Goal: Task Accomplishment & Management: Complete application form

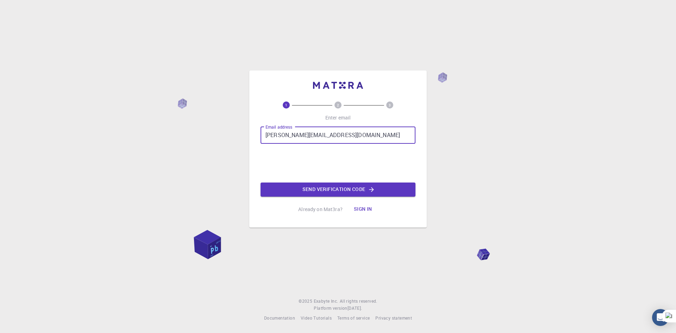
type input "[PERSON_NAME][EMAIL_ADDRESS][DOMAIN_NAME]"
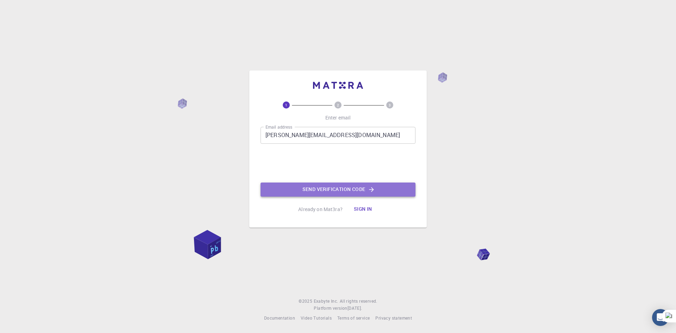
click at [325, 190] on button "Send verification code" at bounding box center [338, 189] width 155 height 14
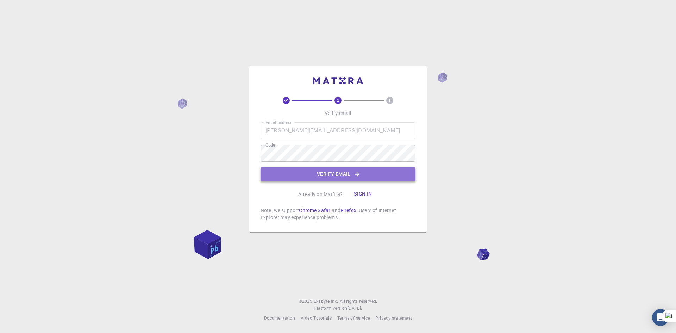
click at [344, 174] on button "Verify email" at bounding box center [338, 174] width 155 height 14
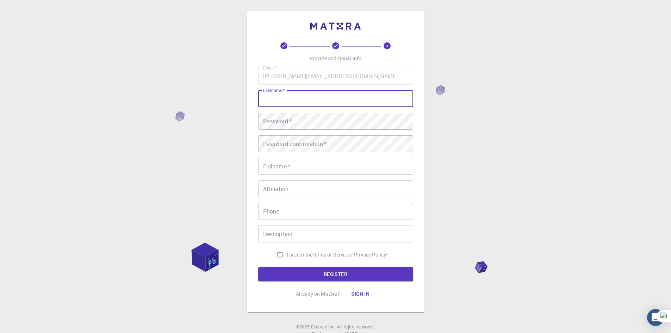
click at [313, 98] on input "username   *" at bounding box center [335, 98] width 155 height 17
type input "[PERSON_NAME]"
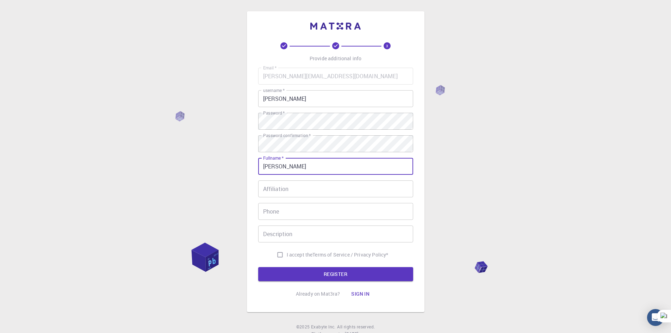
type input "[PERSON_NAME]"
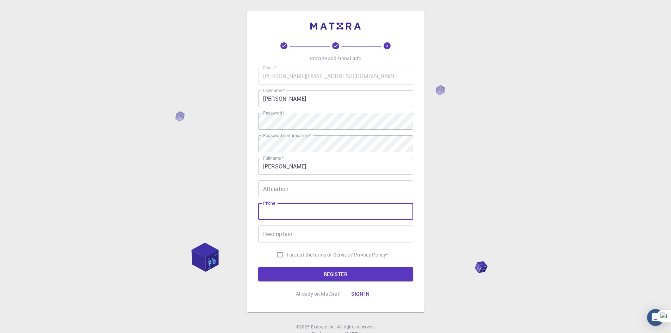
click at [321, 211] on input "Phone" at bounding box center [335, 211] width 155 height 17
click at [275, 255] on input "I accept the Terms of Service / Privacy Policy *" at bounding box center [279, 254] width 13 height 13
checkbox input "true"
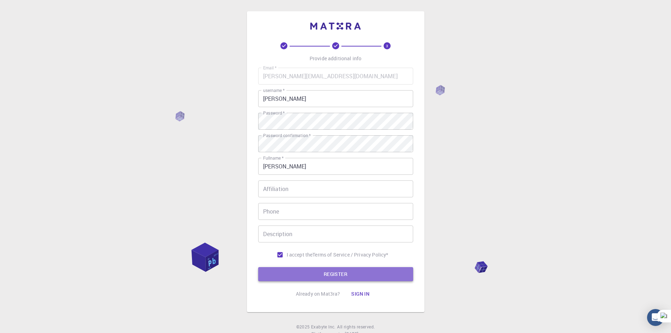
click at [303, 271] on button "REGISTER" at bounding box center [335, 274] width 155 height 14
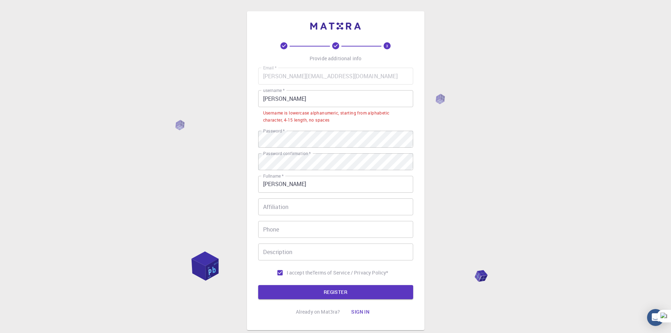
click at [311, 97] on input "[PERSON_NAME]" at bounding box center [335, 98] width 155 height 17
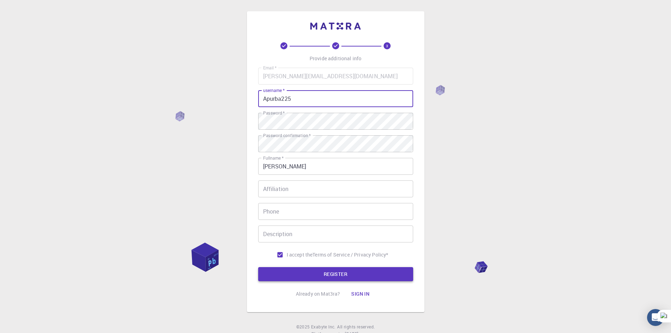
click at [338, 275] on button "REGISTER" at bounding box center [335, 274] width 155 height 14
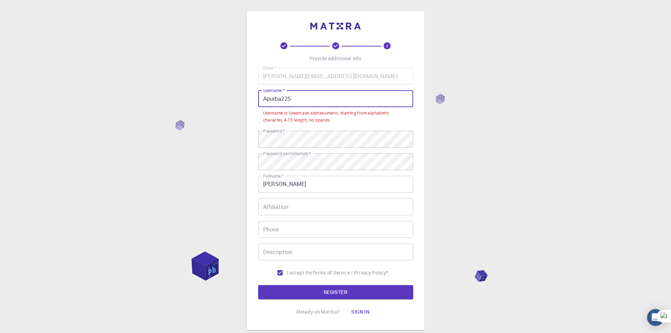
click at [306, 96] on input "Apurba225" at bounding box center [335, 98] width 155 height 17
click at [266, 98] on input "Apurba225" at bounding box center [335, 98] width 155 height 17
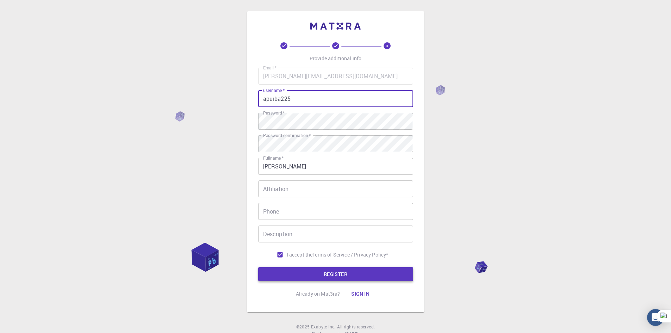
type input "apurba225"
click at [337, 276] on button "REGISTER" at bounding box center [335, 274] width 155 height 14
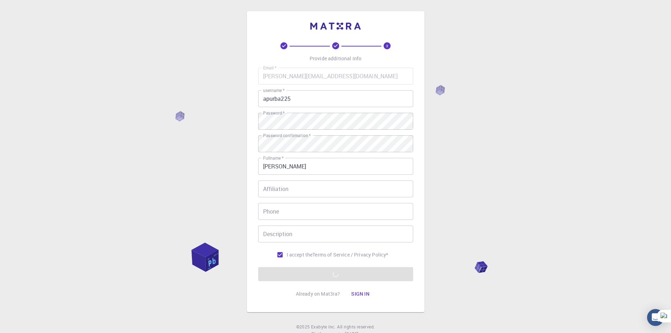
drag, startPoint x: 338, startPoint y: 276, endPoint x: 327, endPoint y: 276, distance: 10.2
click at [327, 276] on form "Email   * [PERSON_NAME][EMAIL_ADDRESS][DOMAIN_NAME] Email   * username   * apur…" at bounding box center [335, 174] width 155 height 213
